Goal: Information Seeking & Learning: Learn about a topic

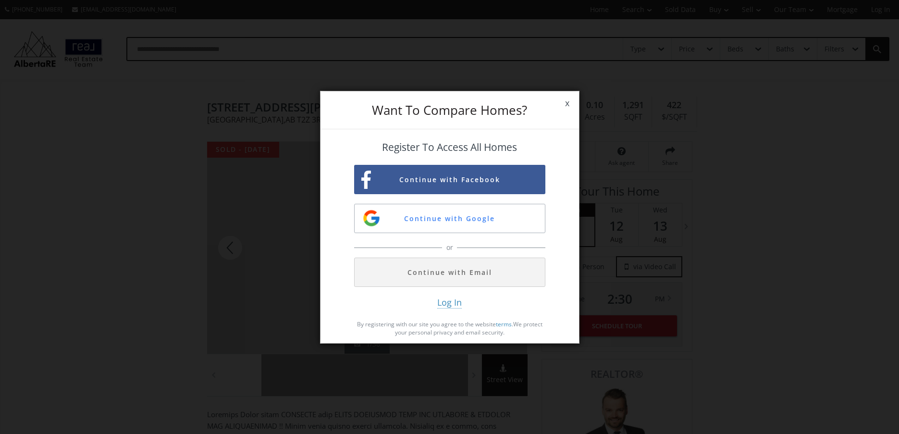
click at [567, 105] on span "x" at bounding box center [567, 103] width 24 height 27
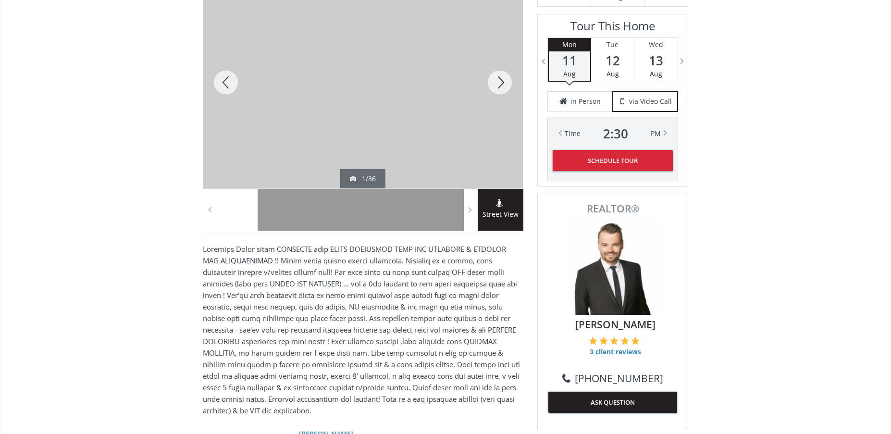
scroll to position [144, 0]
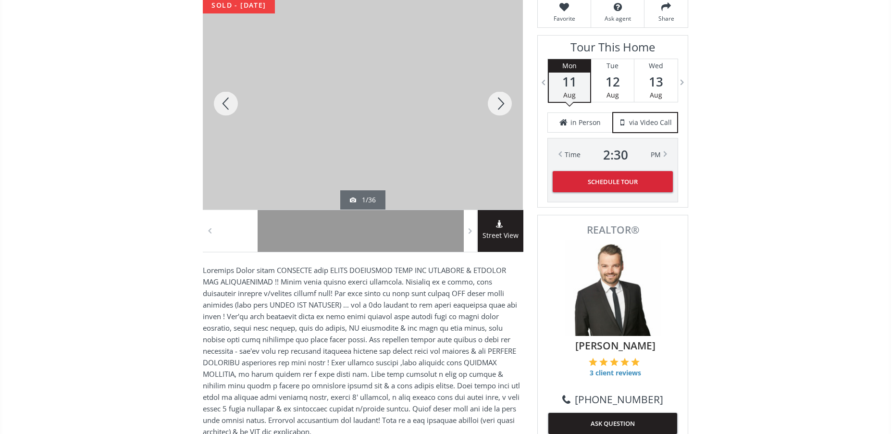
click at [496, 109] on div at bounding box center [500, 104] width 46 height 212
click at [498, 103] on div at bounding box center [500, 104] width 46 height 212
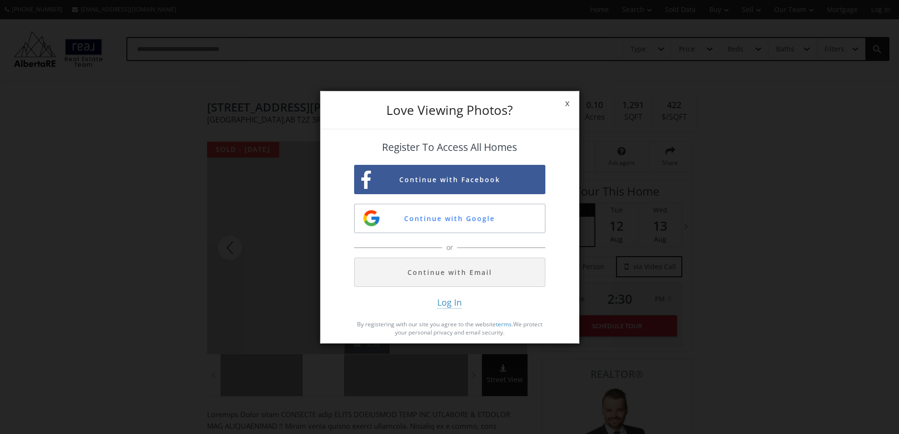
click at [570, 100] on span "x" at bounding box center [567, 103] width 24 height 27
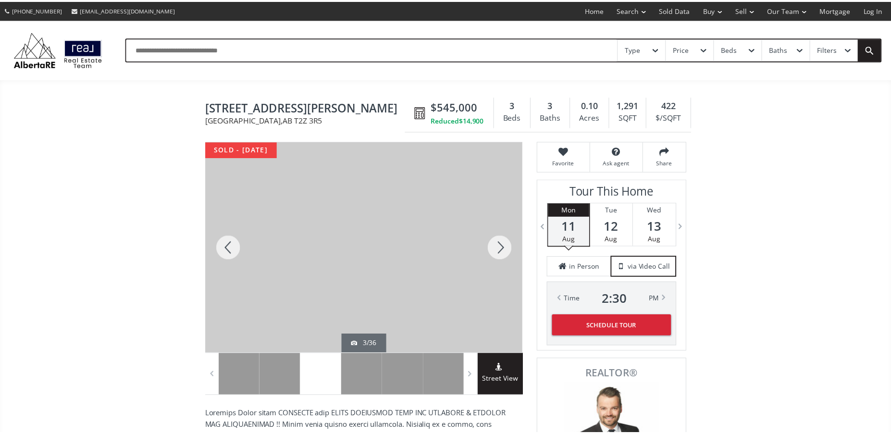
scroll to position [144, 0]
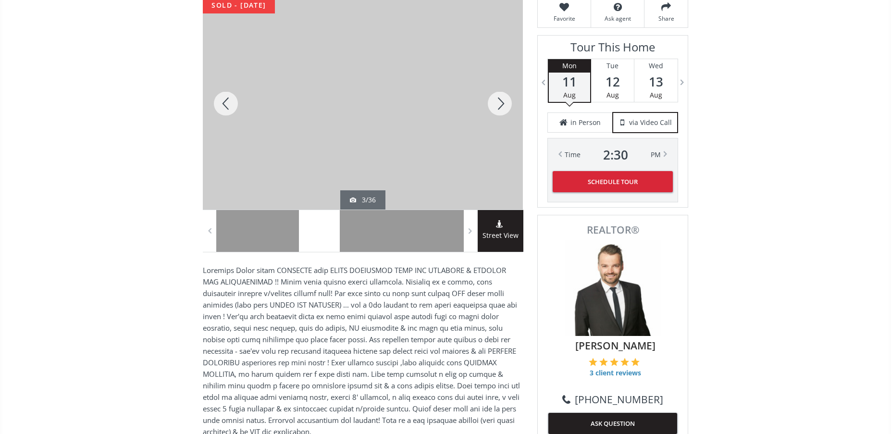
click at [498, 108] on div at bounding box center [500, 104] width 46 height 212
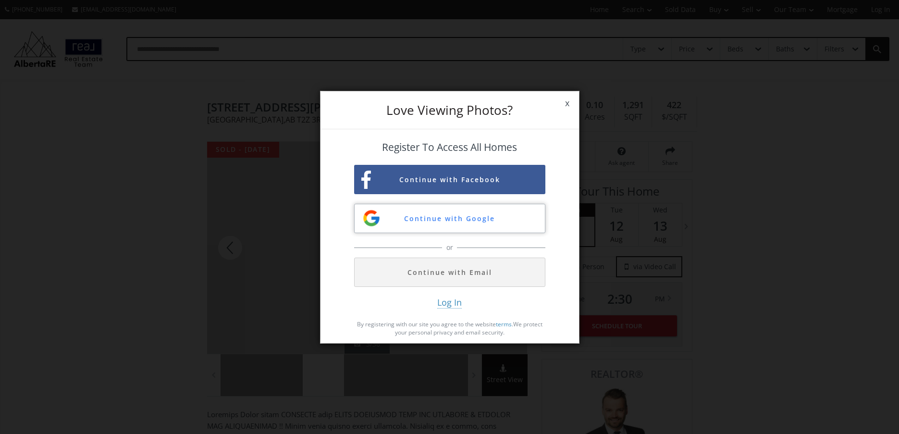
click at [510, 225] on button "Continue with Google" at bounding box center [449, 218] width 191 height 29
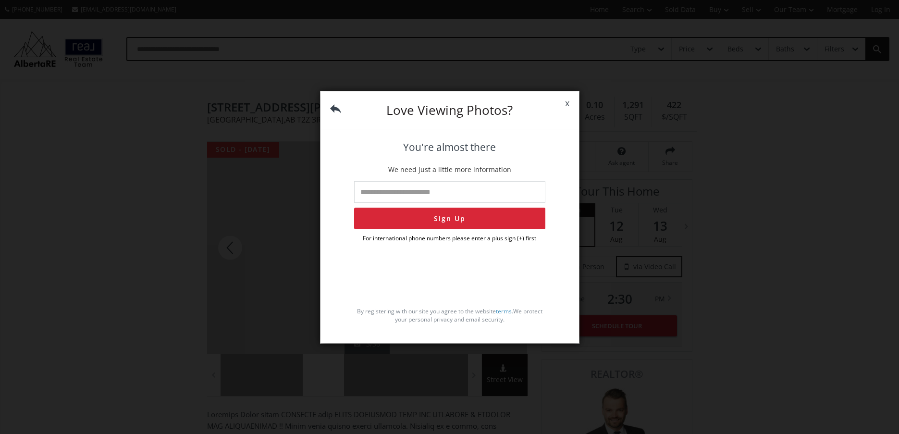
click at [567, 101] on span "x" at bounding box center [567, 103] width 24 height 27
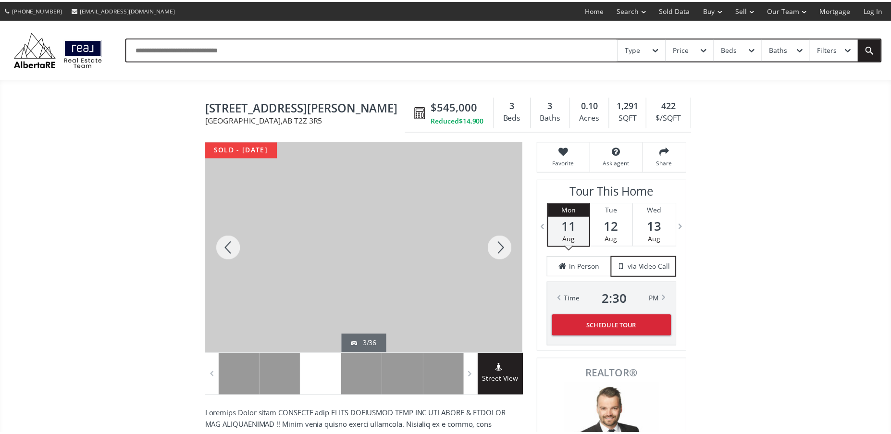
scroll to position [144, 0]
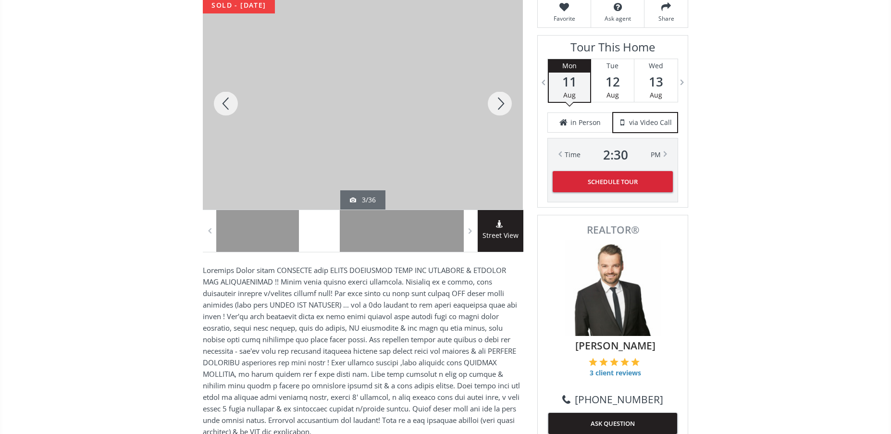
click at [505, 231] on span "Street View" at bounding box center [501, 235] width 46 height 11
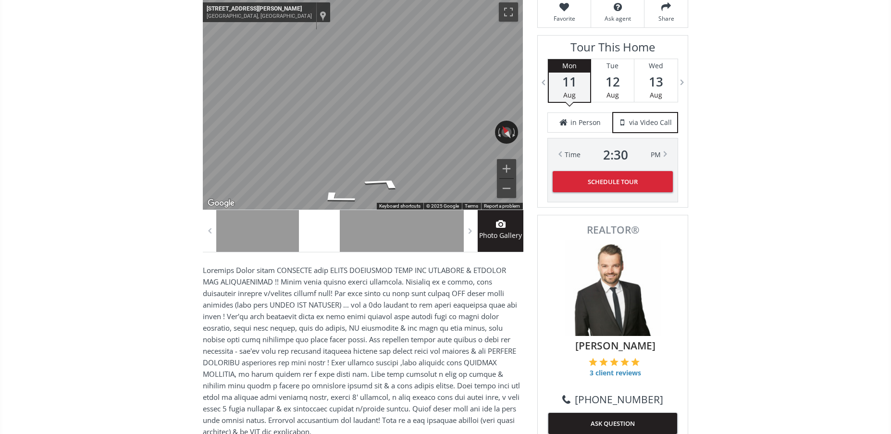
click at [405, 180] on div "Map" at bounding box center [363, 104] width 320 height 212
click at [383, 183] on icon "Go East, Mt Douglas Cir SE" at bounding box center [384, 182] width 72 height 19
click at [335, 200] on icon "Go West, Mt Douglas Cir SE" at bounding box center [341, 198] width 72 height 19
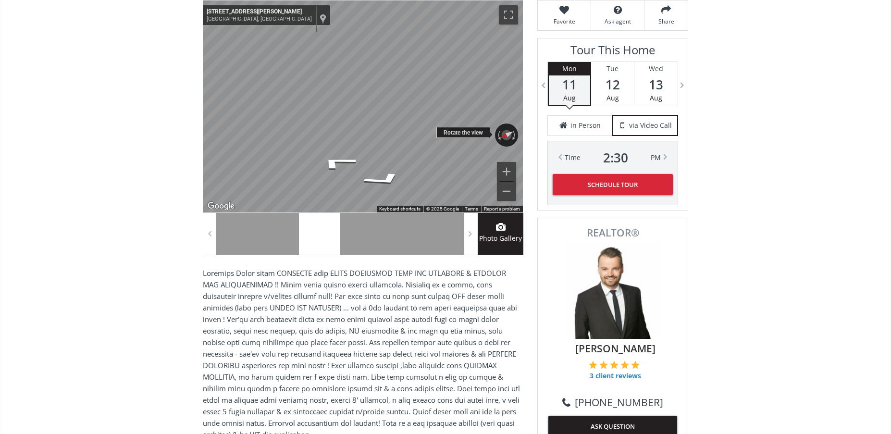
click at [477, 133] on div "← Move left → Move right ↑ Move up ↓ Move down + Zoom in - Zoom out [STREET_ADD…" at bounding box center [363, 106] width 320 height 212
click at [485, 135] on div "← Move left → Move right ↑ Move up ↓ Move down + Zoom in - Zoom out [STREET_ADD…" at bounding box center [363, 106] width 320 height 212
click at [496, 132] on div "← Move left → Move right ↑ Move up ↓ Move down + Zoom in - Zoom out [STREET_ADD…" at bounding box center [363, 106] width 320 height 212
click at [442, 126] on div "← Move left → Move right ↑ Move up ↓ Move down + Zoom in - Zoom out [STREET_ADD…" at bounding box center [363, 106] width 320 height 212
click at [384, 162] on icon "Go West, Mt Douglas Cir SE" at bounding box center [384, 165] width 72 height 21
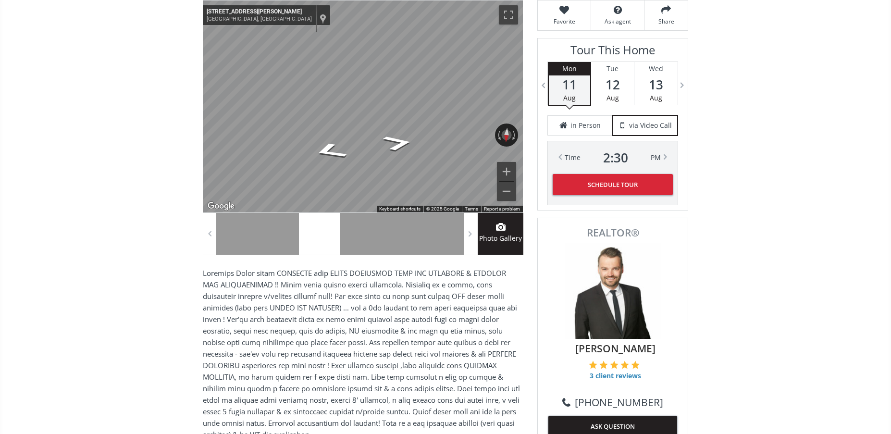
click at [230, 240] on div at bounding box center [236, 234] width 41 height 42
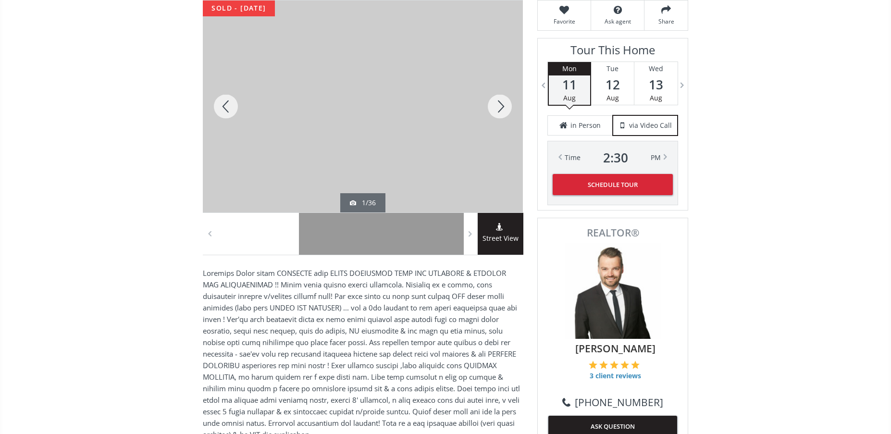
click at [284, 244] on div at bounding box center [278, 234] width 41 height 42
click at [311, 241] on div at bounding box center [319, 234] width 41 height 42
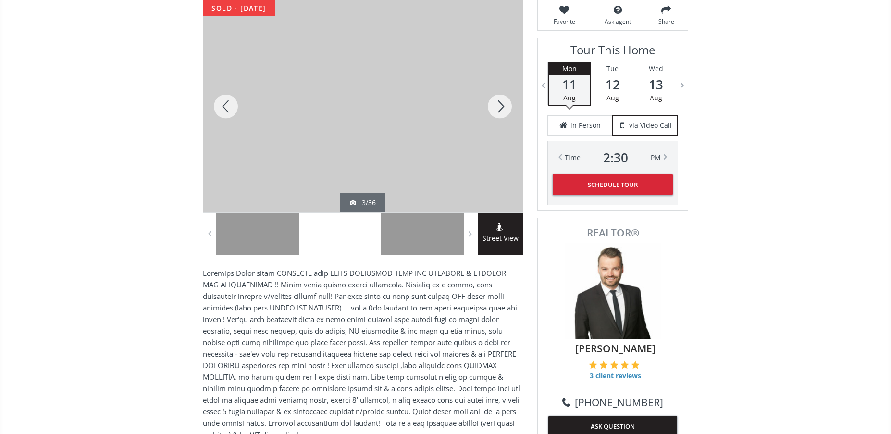
click at [361, 240] on div at bounding box center [360, 234] width 41 height 42
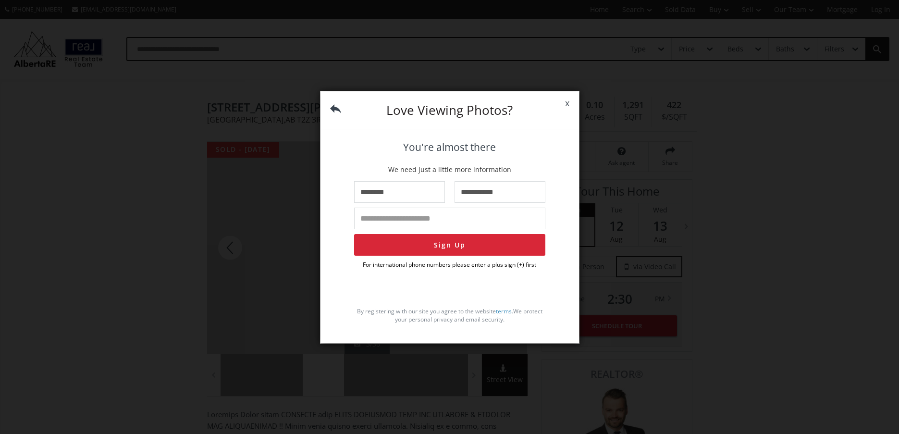
click at [567, 103] on span "x" at bounding box center [567, 103] width 24 height 27
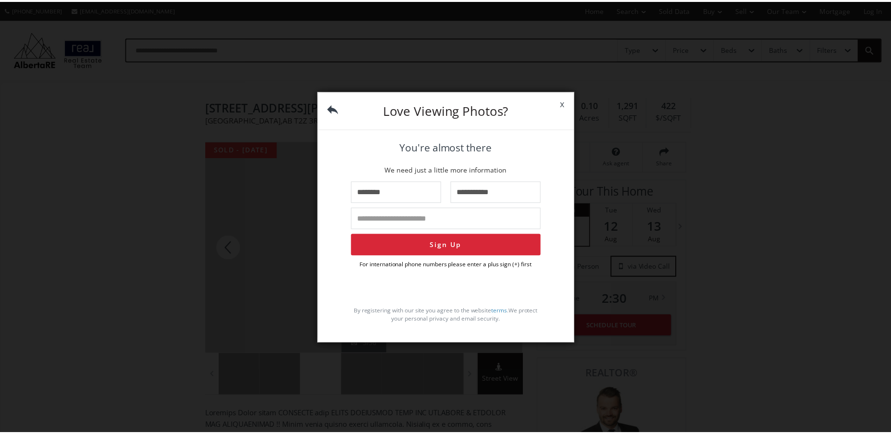
scroll to position [141, 0]
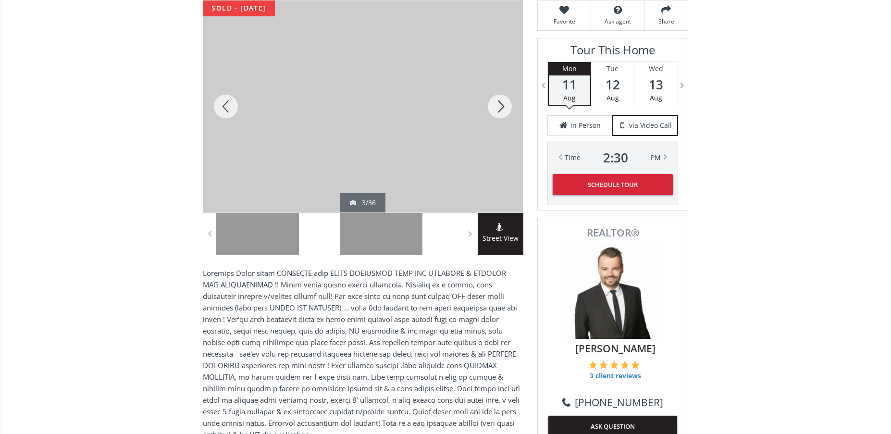
click at [438, 240] on div at bounding box center [442, 234] width 41 height 42
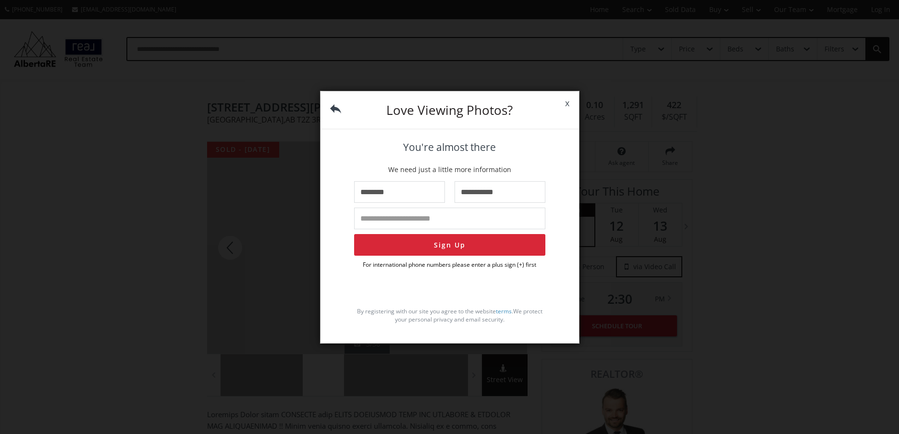
click at [444, 219] on input "tel" at bounding box center [449, 219] width 191 height 22
type input "**********"
click at [567, 101] on span "x" at bounding box center [567, 103] width 24 height 27
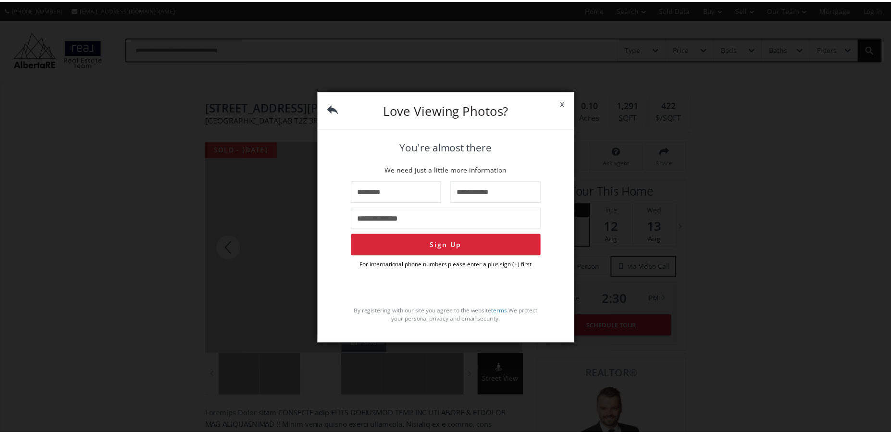
scroll to position [141, 0]
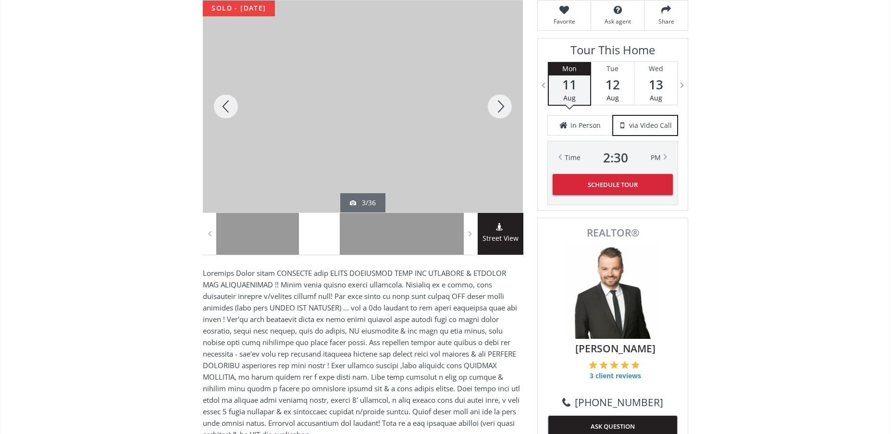
drag, startPoint x: 478, startPoint y: 145, endPoint x: 370, endPoint y: 143, distance: 107.6
click at [370, 143] on div at bounding box center [363, 106] width 320 height 212
click at [504, 238] on span "Street View" at bounding box center [501, 238] width 46 height 11
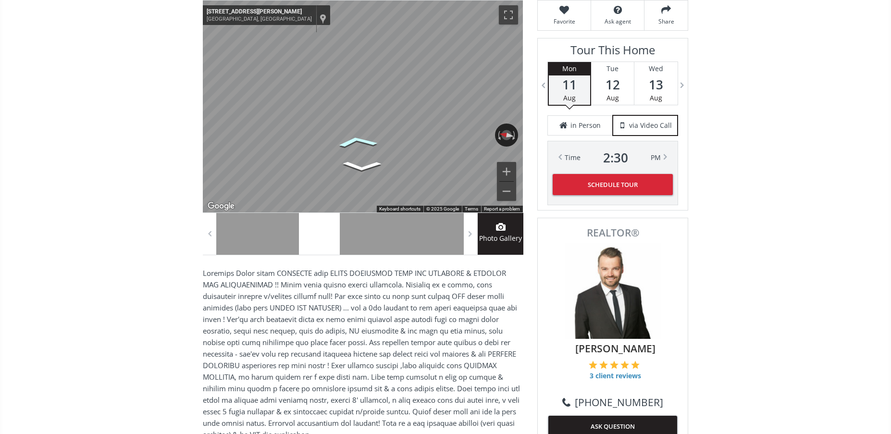
click at [353, 140] on icon "Go East, Mt Douglas Cir SE" at bounding box center [357, 142] width 64 height 18
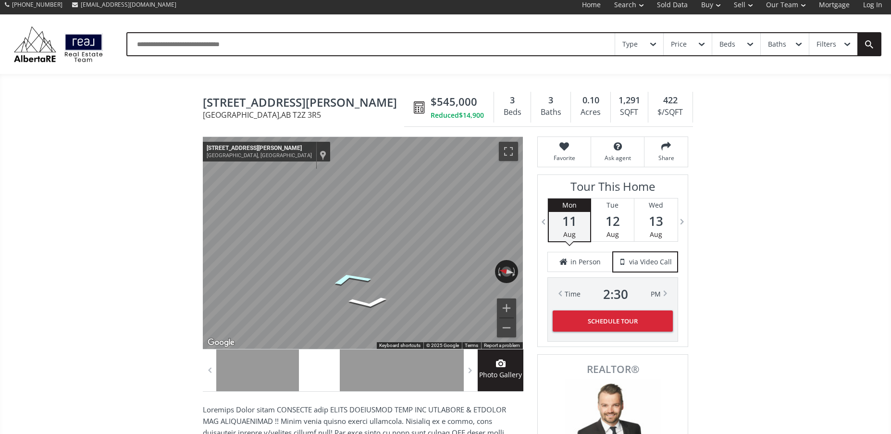
scroll to position [0, 0]
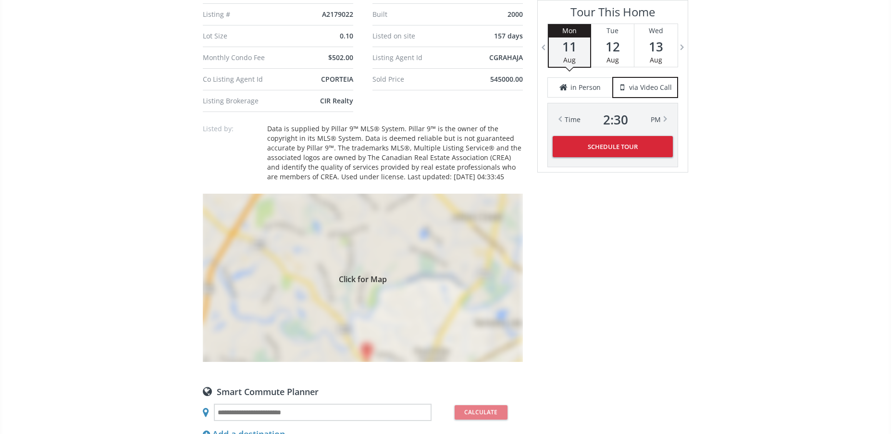
scroll to position [688, 0]
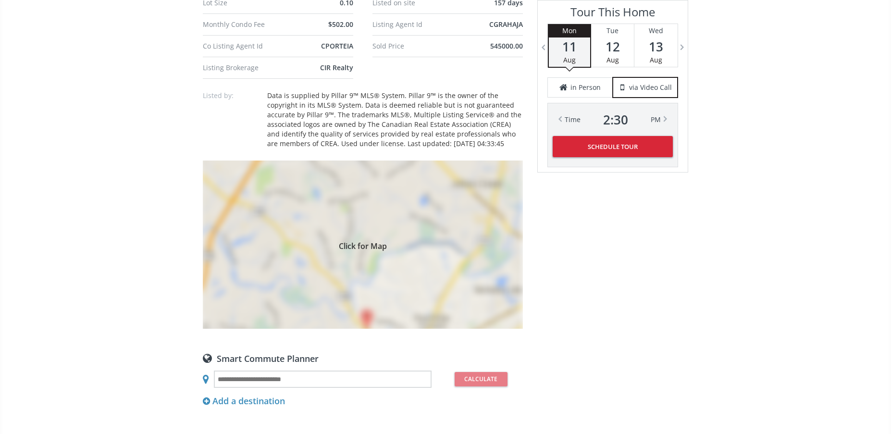
click at [365, 236] on div "Click for Map" at bounding box center [363, 244] width 320 height 168
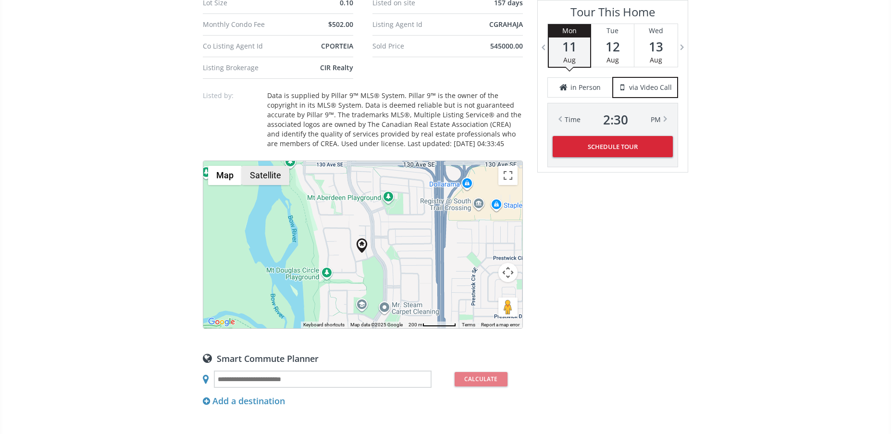
click at [272, 182] on button "Satellite" at bounding box center [266, 175] width 48 height 19
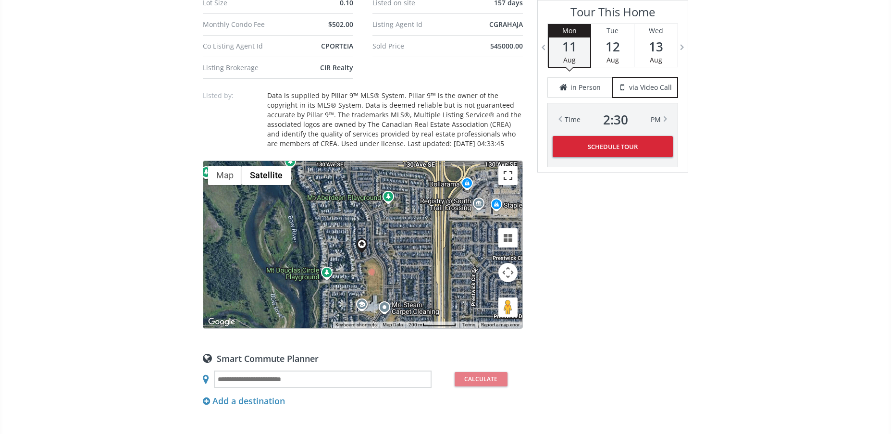
click at [506, 177] on button "Toggle fullscreen view" at bounding box center [507, 175] width 19 height 19
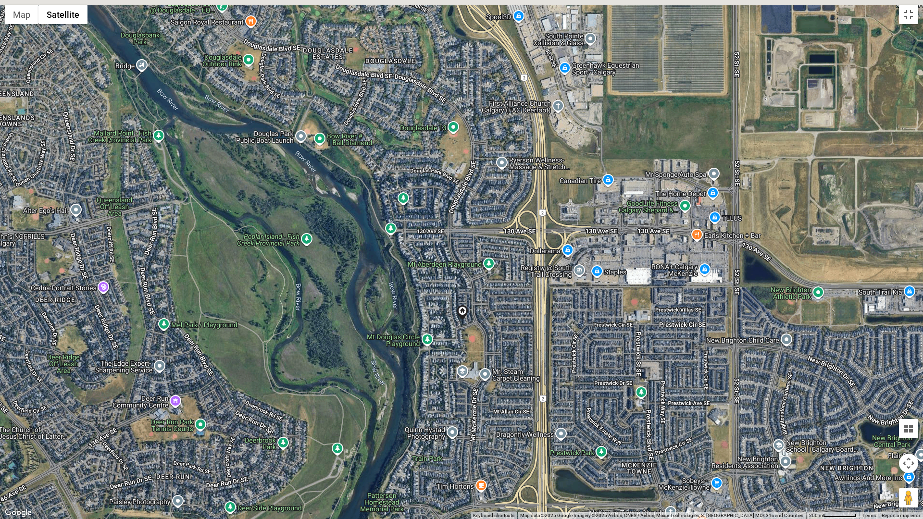
drag, startPoint x: 484, startPoint y: 294, endPoint x: 486, endPoint y: 348, distance: 54.8
click at [486, 348] on div "To navigate, press the arrow keys." at bounding box center [461, 259] width 923 height 519
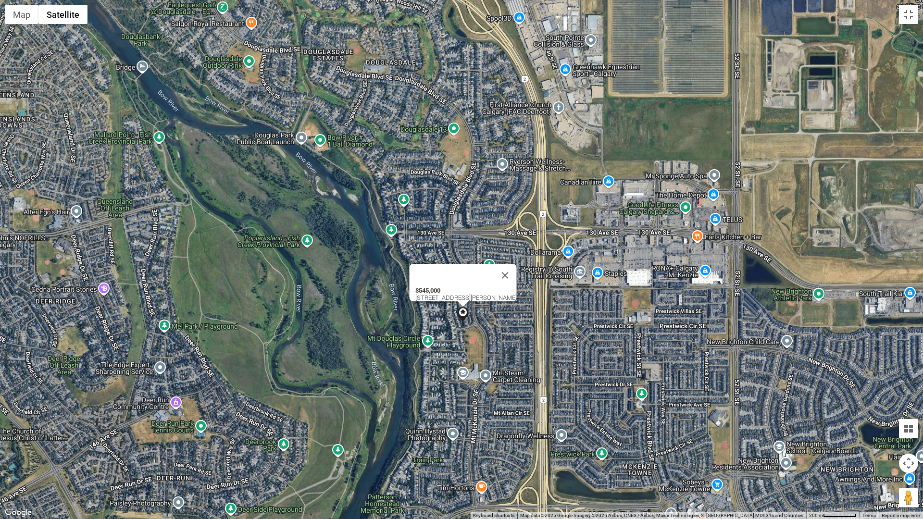
click at [463, 312] on img at bounding box center [463, 314] width 14 height 14
click at [890, 433] on button "Map camera controls" at bounding box center [908, 463] width 19 height 19
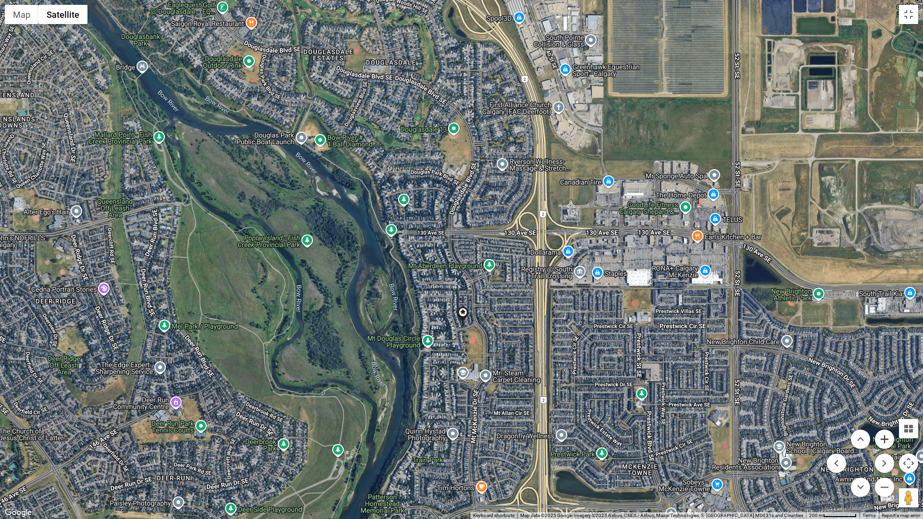
click at [887, 433] on button "Zoom in" at bounding box center [883, 439] width 19 height 19
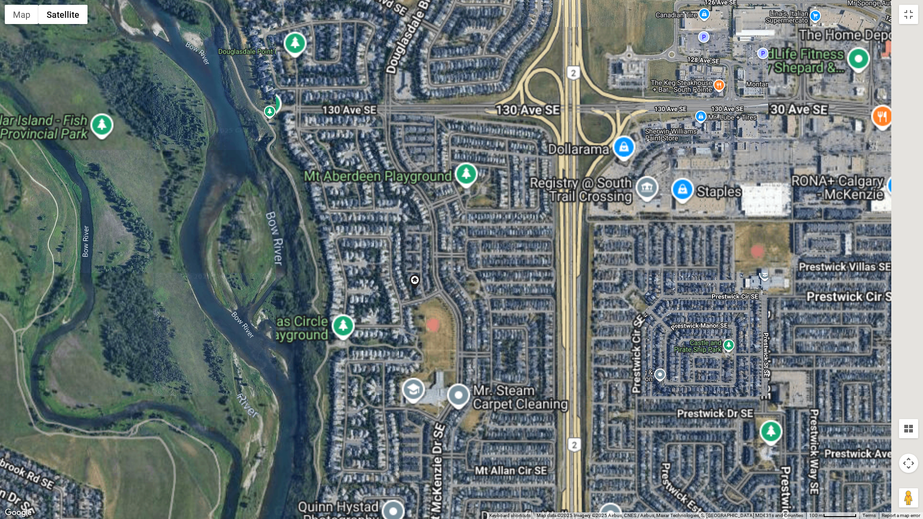
drag, startPoint x: 516, startPoint y: 417, endPoint x: 522, endPoint y: 367, distance: 50.8
click at [495, 360] on div "To navigate, press the arrow keys." at bounding box center [461, 259] width 923 height 519
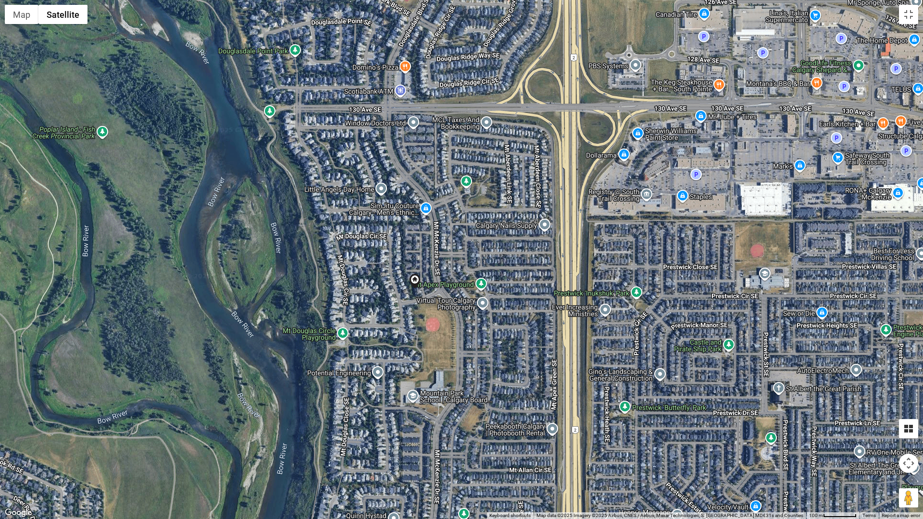
click at [890, 427] on button "Tilt map" at bounding box center [908, 428] width 19 height 19
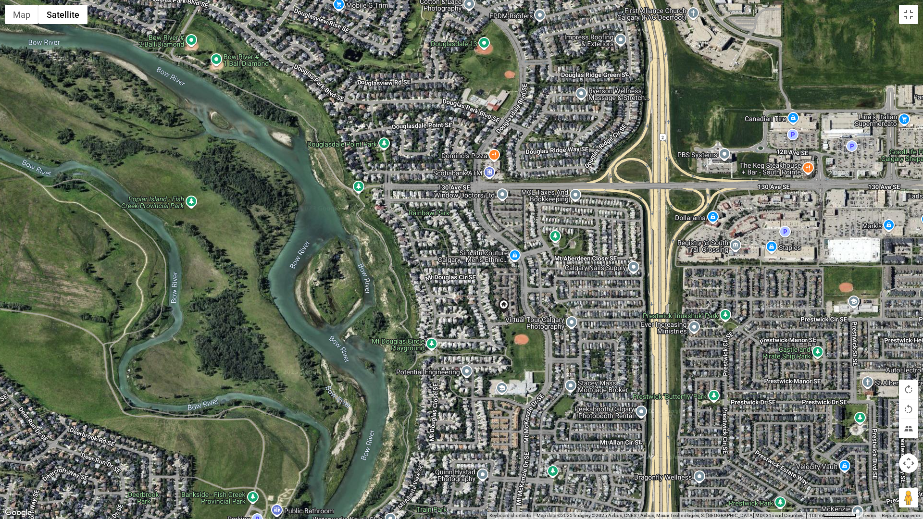
drag, startPoint x: 540, startPoint y: 442, endPoint x: 599, endPoint y: 518, distance: 96.3
click at [599, 433] on div "To navigate, press the arrow keys. Map Terrain Satellite Labels Keyboard shortc…" at bounding box center [461, 259] width 923 height 519
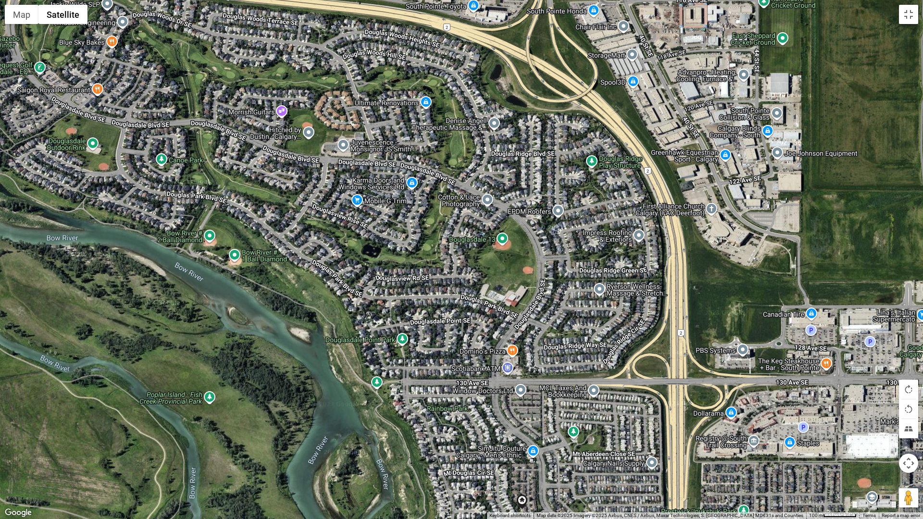
drag, startPoint x: 565, startPoint y: 177, endPoint x: 585, endPoint y: 373, distance: 197.1
click at [585, 373] on div "To navigate, press the arrow keys." at bounding box center [461, 259] width 923 height 519
click at [890, 433] on button "Map camera controls" at bounding box center [908, 463] width 19 height 19
click at [889, 433] on button "Zoom out" at bounding box center [883, 487] width 19 height 19
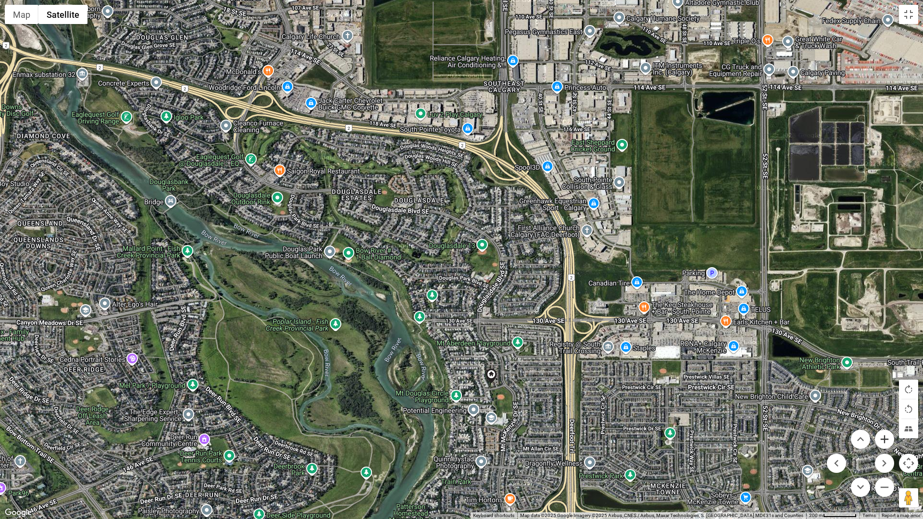
click at [883, 433] on button "Zoom in" at bounding box center [883, 439] width 19 height 19
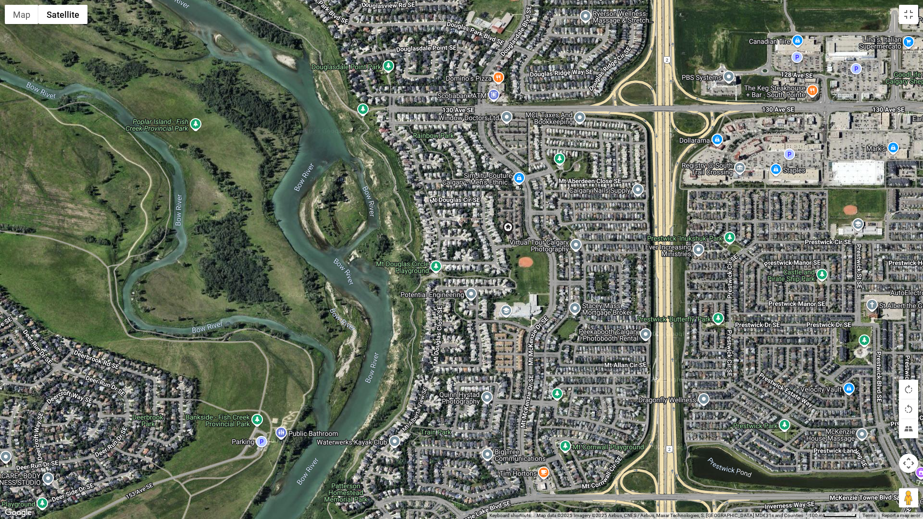
drag, startPoint x: 591, startPoint y: 431, endPoint x: 569, endPoint y: 197, distance: 234.5
click at [570, 198] on div "To navigate, press the arrow keys." at bounding box center [461, 259] width 923 height 519
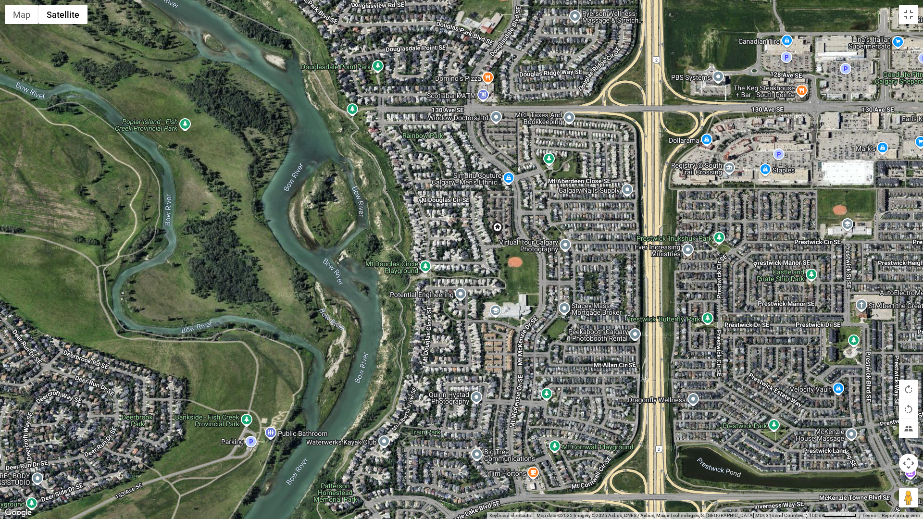
click at [890, 433] on button "Map camera controls" at bounding box center [908, 463] width 19 height 19
click at [887, 433] on button "Zoom in" at bounding box center [883, 439] width 19 height 19
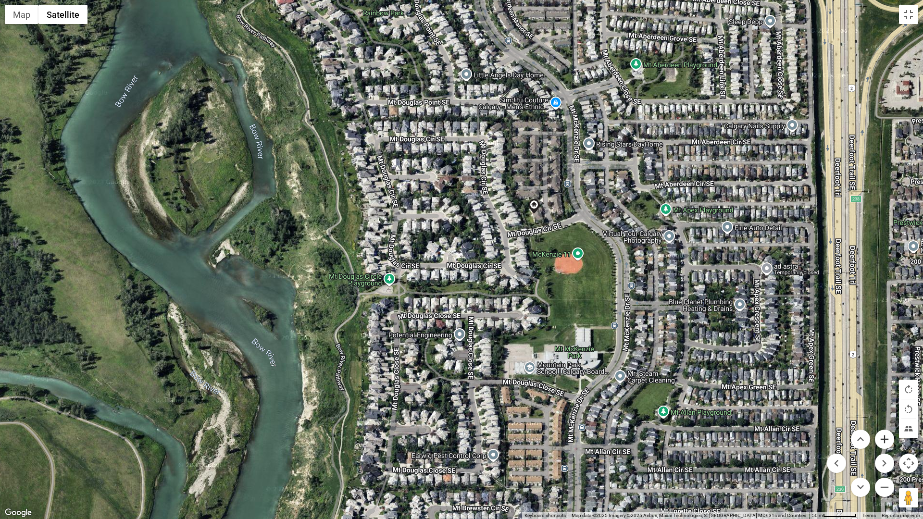
click at [887, 433] on button "Zoom in" at bounding box center [883, 439] width 19 height 19
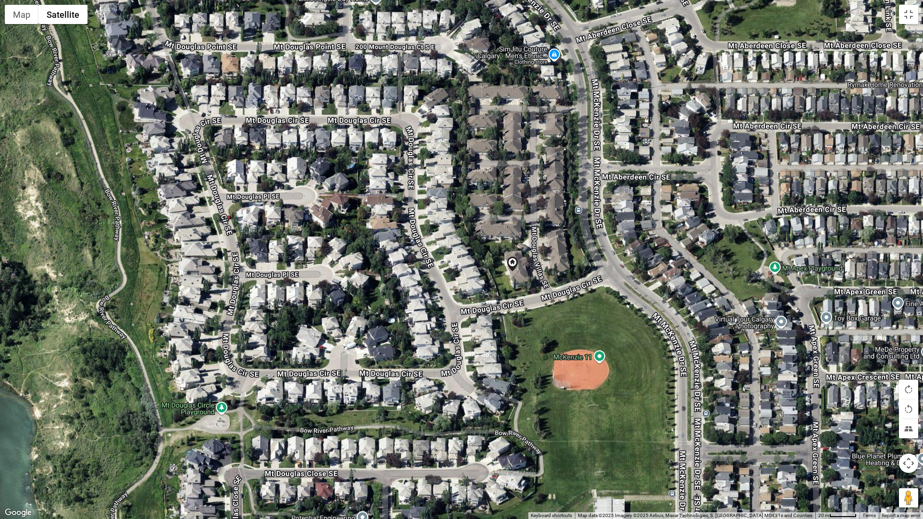
drag, startPoint x: 697, startPoint y: 312, endPoint x: 601, endPoint y: 417, distance: 141.8
click at [601, 417] on div "To navigate, press the arrow keys." at bounding box center [461, 259] width 923 height 519
click at [890, 433] on button "Map camera controls" at bounding box center [908, 463] width 19 height 19
click at [881, 433] on button "Zoom in" at bounding box center [883, 439] width 19 height 19
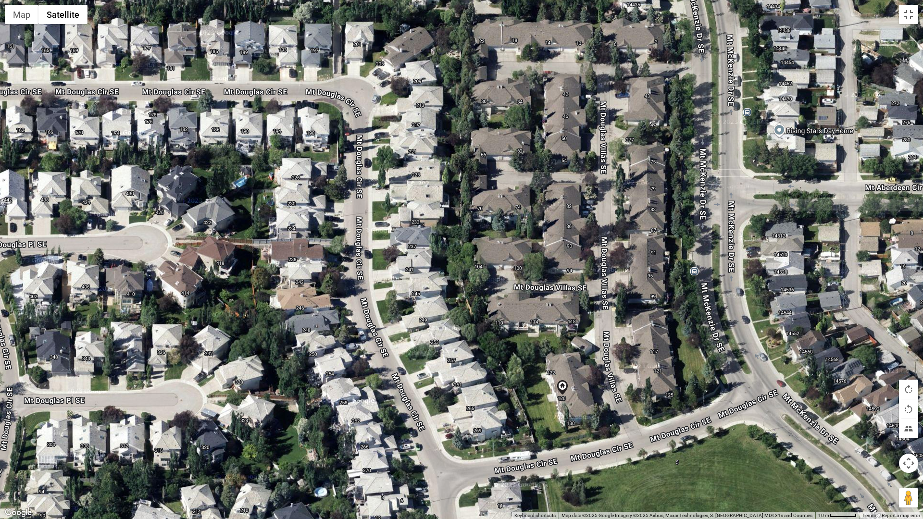
drag, startPoint x: 716, startPoint y: 392, endPoint x: 715, endPoint y: 503, distance: 111.5
click at [715, 433] on div "To navigate, press the arrow keys." at bounding box center [461, 259] width 923 height 519
click at [890, 433] on button "Tilt map" at bounding box center [908, 428] width 19 height 19
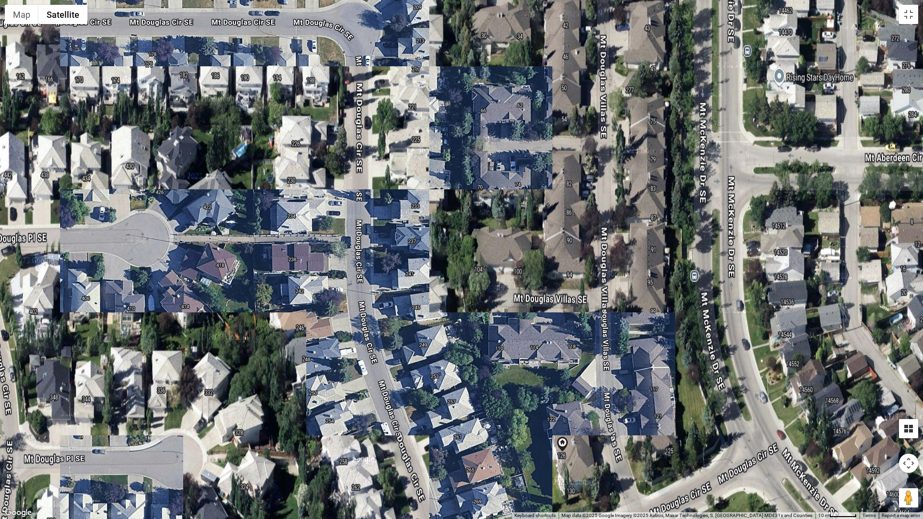
click at [890, 433] on button "Tilt map" at bounding box center [908, 428] width 19 height 19
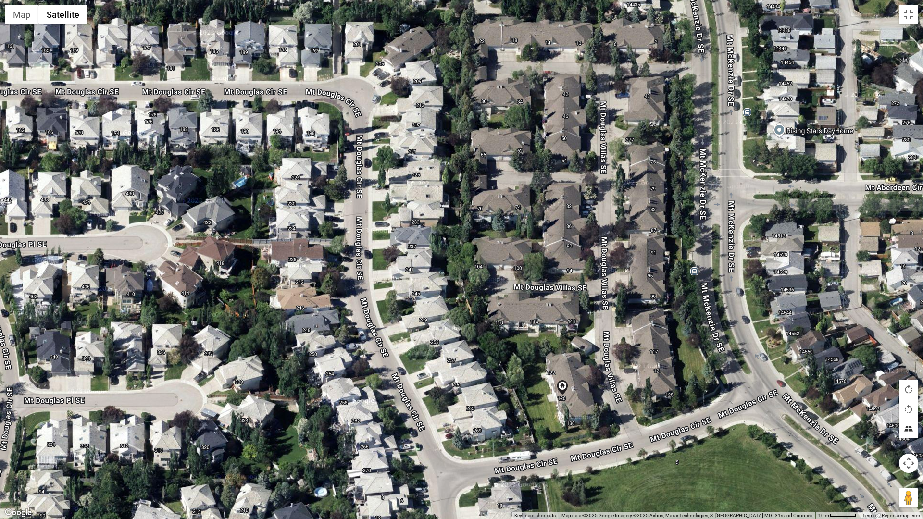
click at [890, 430] on button "Tilt map" at bounding box center [908, 428] width 19 height 19
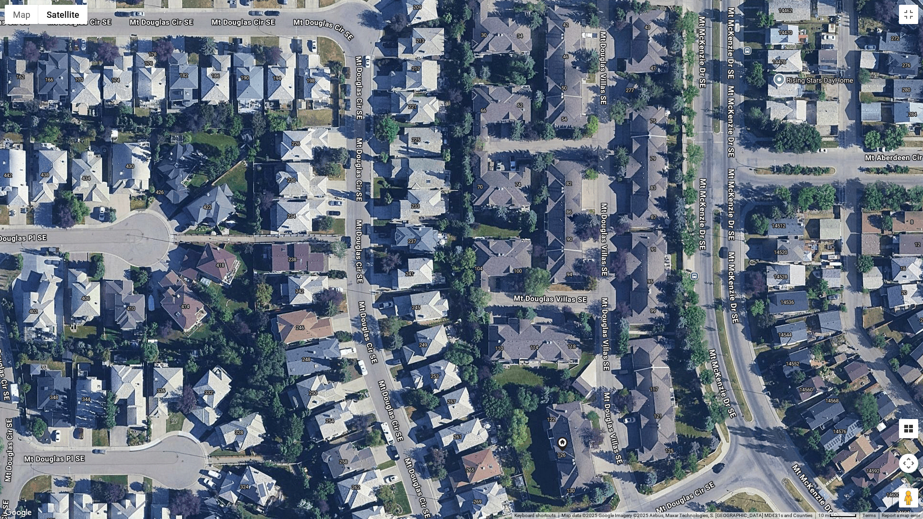
click at [890, 430] on button "Tilt map" at bounding box center [908, 428] width 19 height 19
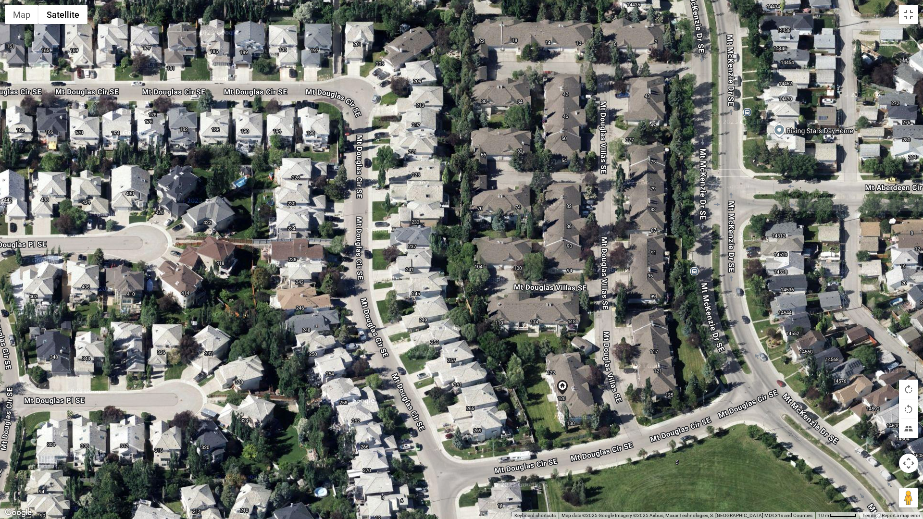
click at [890, 433] on gmp-internal-camera-control at bounding box center [908, 463] width 19 height 19
click at [890, 433] on button "Map camera controls" at bounding box center [908, 463] width 19 height 19
click at [859, 433] on button "Move down" at bounding box center [859, 487] width 19 height 19
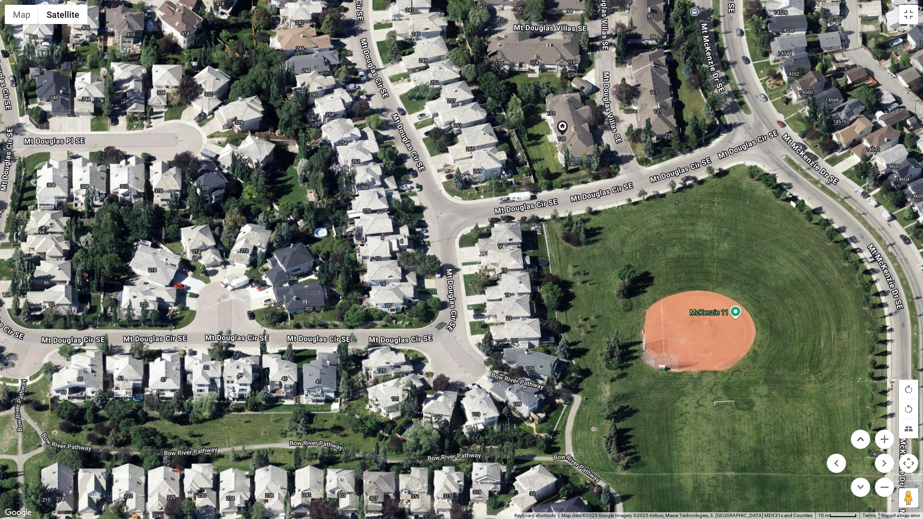
click at [862, 433] on button "Move up" at bounding box center [859, 439] width 19 height 19
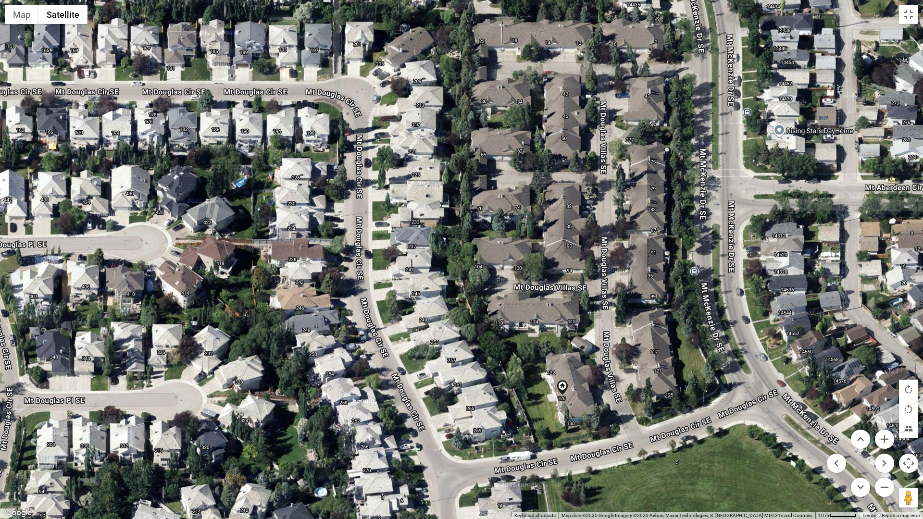
click at [890, 433] on button "Map camera controls" at bounding box center [908, 463] width 19 height 19
click at [878, 433] on button "Zoom in" at bounding box center [883, 439] width 19 height 19
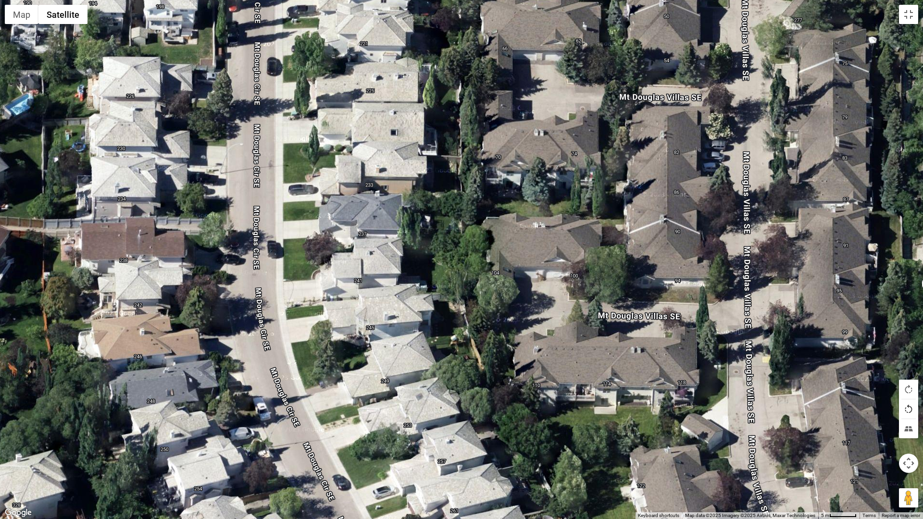
click at [890, 410] on button "Rotate map counterclockwise" at bounding box center [908, 408] width 19 height 19
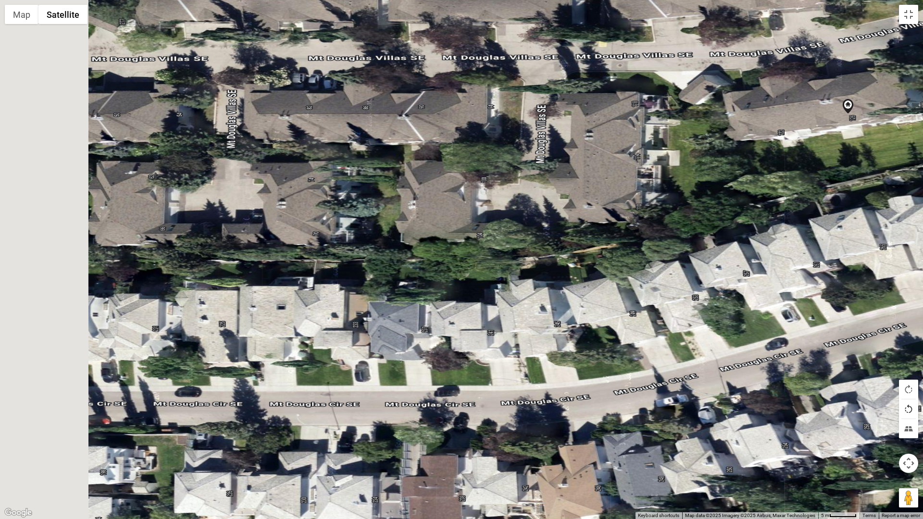
click at [890, 410] on button "Rotate map counterclockwise" at bounding box center [908, 408] width 19 height 19
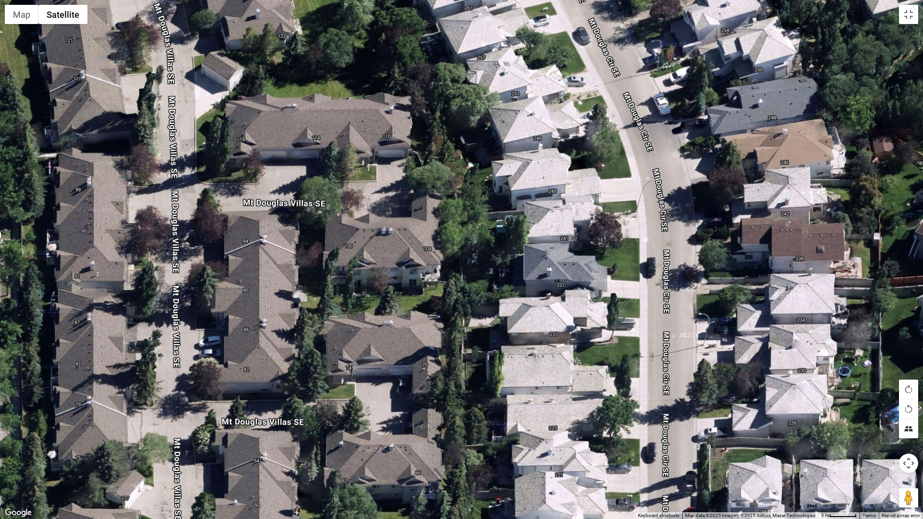
click at [890, 432] on button "Tilt map" at bounding box center [908, 428] width 19 height 19
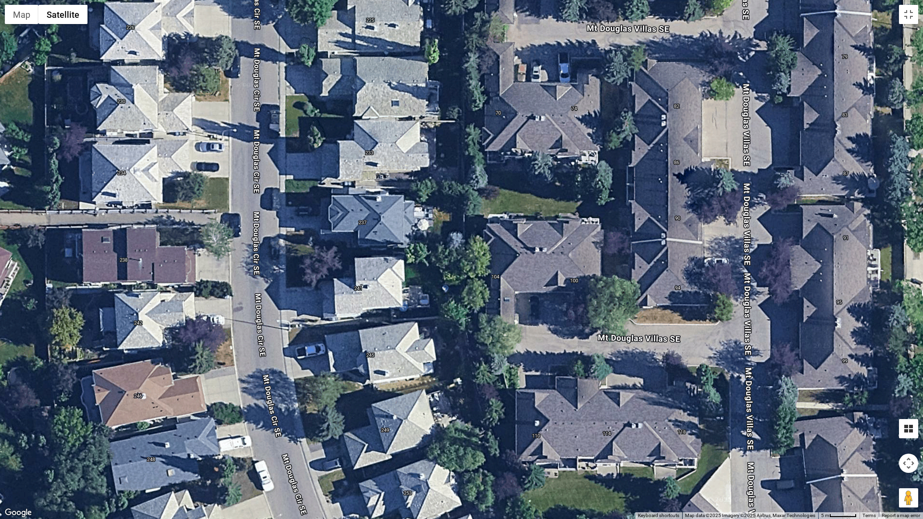
click at [890, 432] on button "Tilt map" at bounding box center [908, 428] width 19 height 19
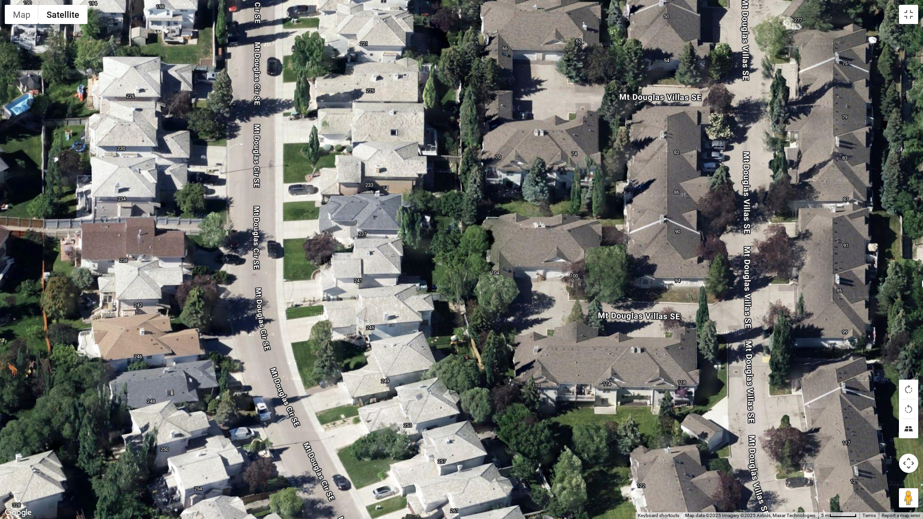
drag, startPoint x: 907, startPoint y: 433, endPoint x: 920, endPoint y: 285, distance: 148.1
click at [890, 285] on div "To navigate, press the arrow keys. Map Terrain Satellite Labels Keyboard shortc…" at bounding box center [461, 259] width 923 height 519
click at [890, 432] on button "Tilt map" at bounding box center [908, 428] width 19 height 19
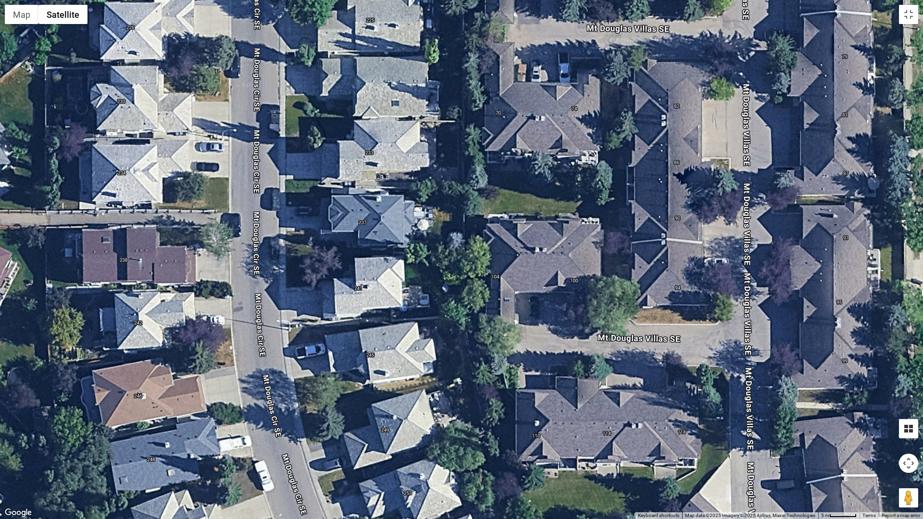
click at [890, 432] on button "Tilt map" at bounding box center [908, 428] width 19 height 19
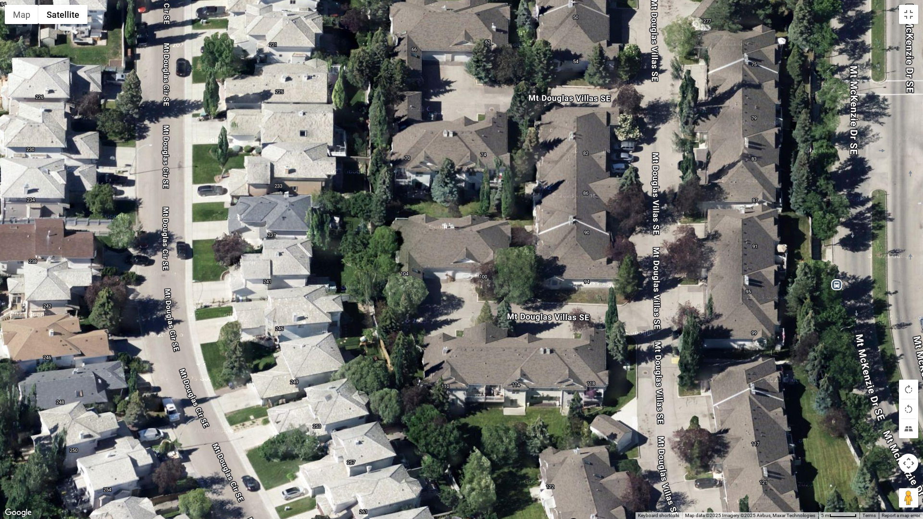
drag, startPoint x: 751, startPoint y: 436, endPoint x: 789, endPoint y: 317, distance: 125.7
click at [660, 433] on div "To navigate, press the arrow keys." at bounding box center [461, 259] width 923 height 519
